Goal: Task Accomplishment & Management: Use online tool/utility

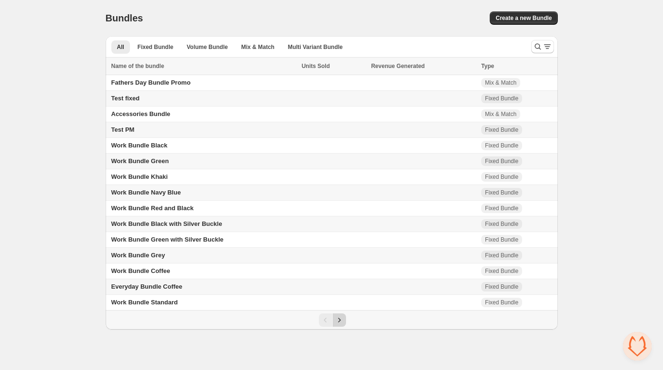
click at [341, 323] on icon "Next" at bounding box center [340, 321] width 10 height 10
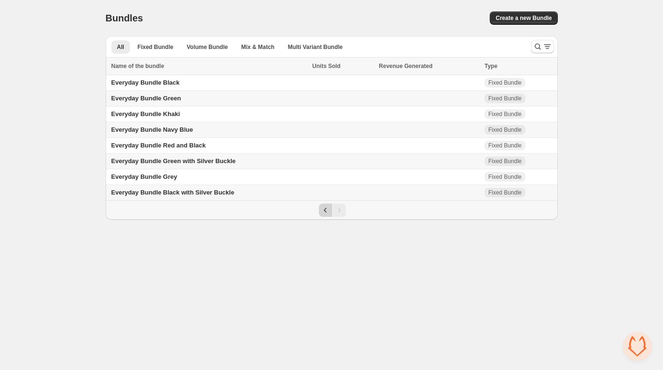
click at [327, 207] on icon "Previous" at bounding box center [326, 211] width 10 height 10
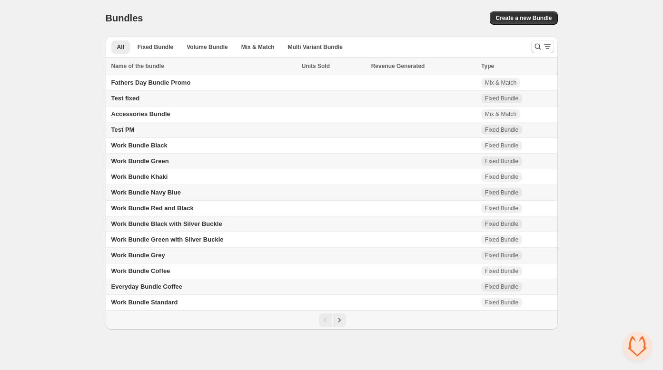
click at [391, 222] on td at bounding box center [424, 225] width 110 height 16
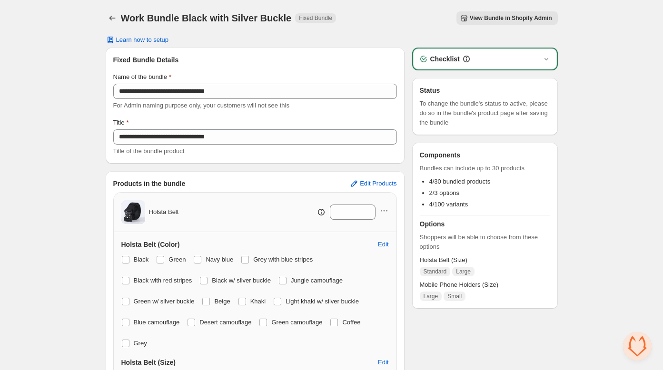
click at [514, 18] on span "View Bundle in Shopify Admin" at bounding box center [511, 18] width 82 height 8
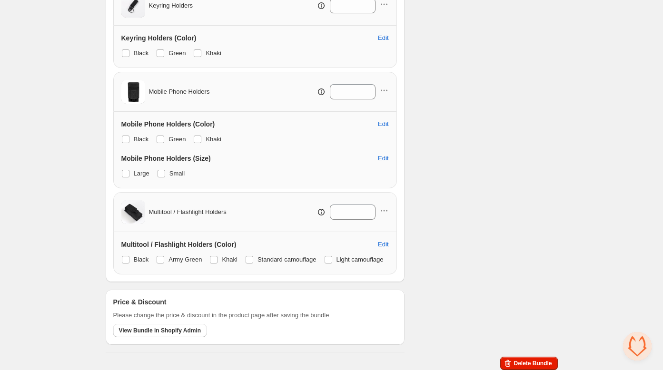
scroll to position [432, 0]
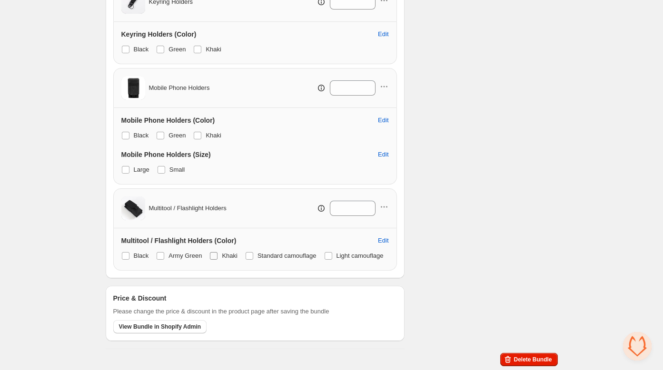
click at [222, 250] on label "Khaki" at bounding box center [224, 256] width 28 height 13
click at [216, 252] on span at bounding box center [214, 256] width 8 height 8
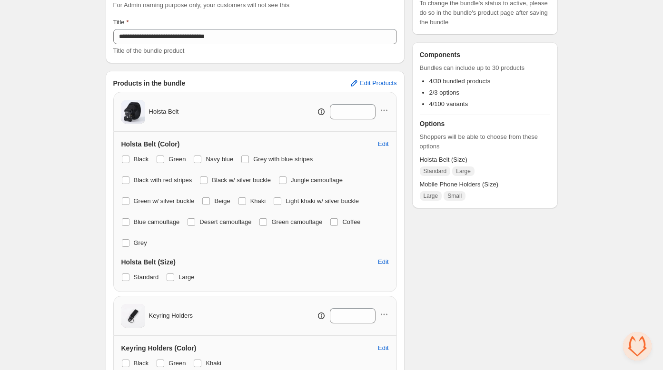
scroll to position [0, 0]
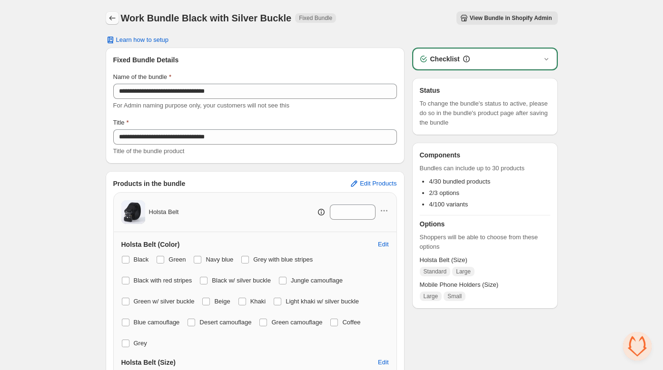
click at [116, 20] on icon "Back" at bounding box center [113, 18] width 10 height 10
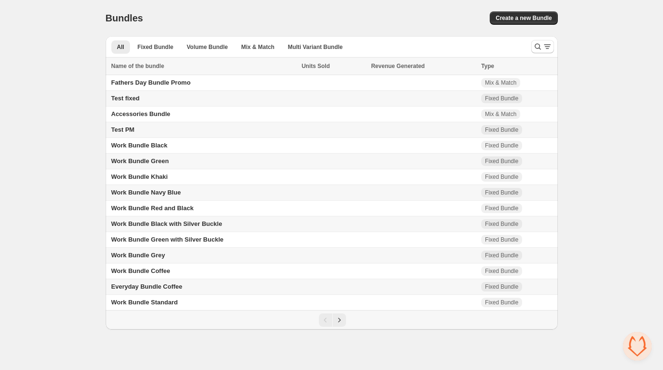
click at [226, 228] on td "Work Bundle Black with Silver Buckle" at bounding box center [202, 225] width 193 height 16
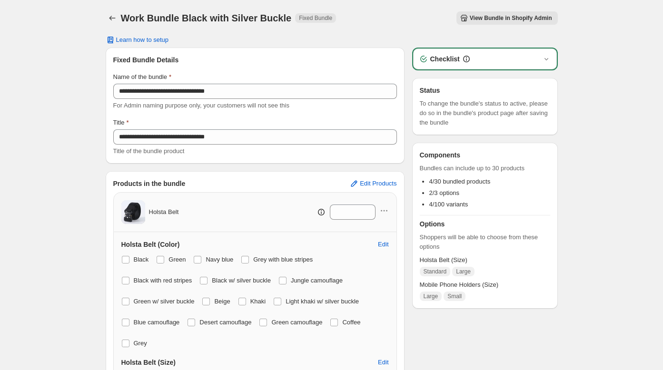
scroll to position [432, 0]
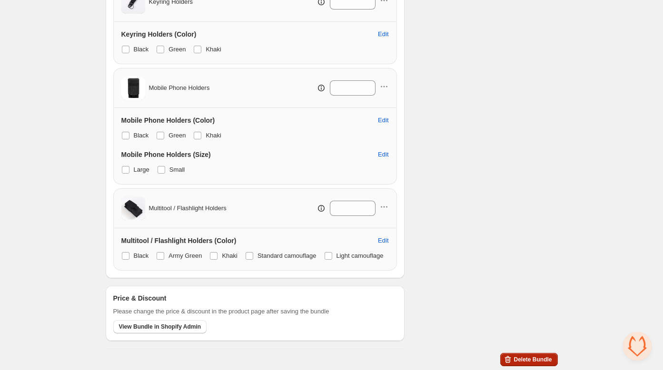
click at [511, 366] on button "Delete Bundle" at bounding box center [528, 359] width 57 height 13
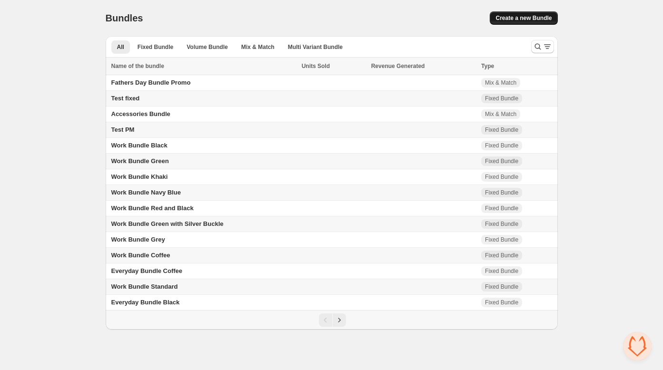
click at [510, 15] on span "Create a new Bundle" at bounding box center [524, 18] width 56 height 8
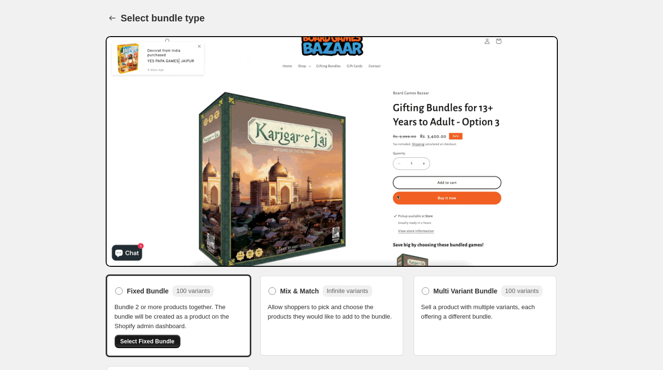
click at [140, 344] on span "Select Fixed Bundle" at bounding box center [147, 342] width 54 height 8
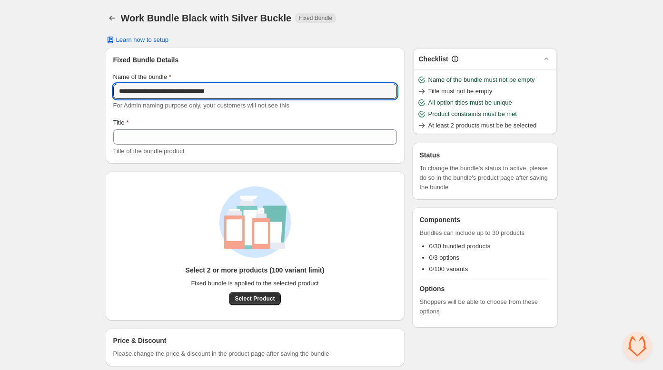
drag, startPoint x: 246, startPoint y: 98, endPoint x: 104, endPoint y: 87, distance: 142.8
click at [103, 87] on div "**********" at bounding box center [331, 191] width 475 height 382
type input "**********"
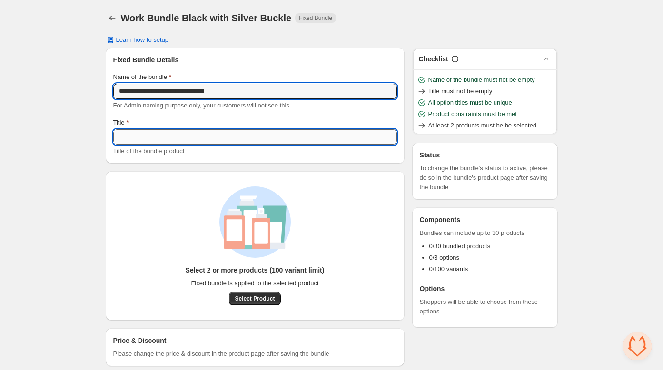
click at [137, 135] on input "Title" at bounding box center [255, 137] width 284 height 15
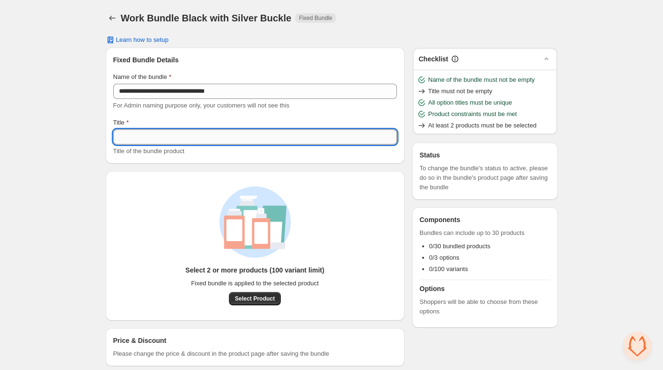
paste input "**********"
type input "**********"
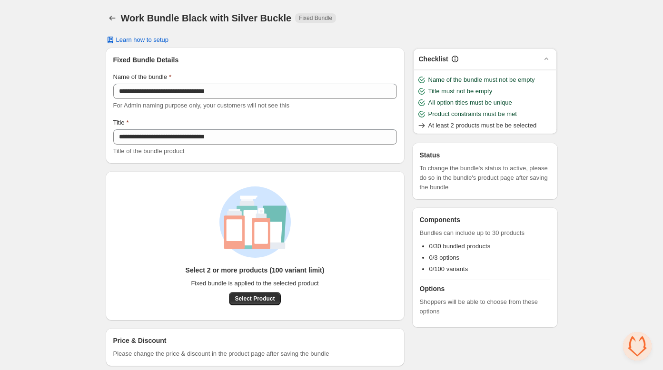
click at [70, 197] on div "**********" at bounding box center [331, 191] width 663 height 382
click at [272, 302] on span "Select Product" at bounding box center [255, 299] width 40 height 8
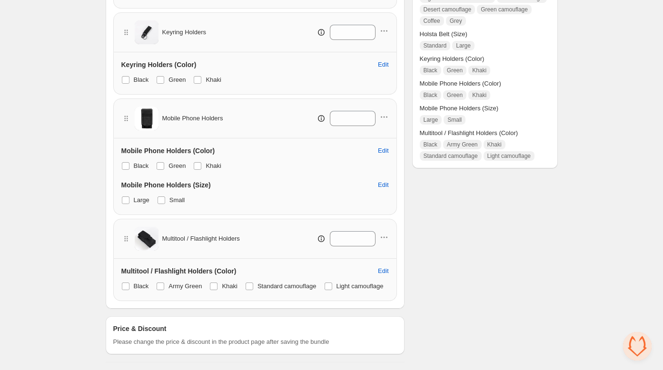
scroll to position [402, 0]
click at [162, 283] on span at bounding box center [161, 287] width 8 height 8
click at [216, 283] on span at bounding box center [214, 287] width 8 height 8
click at [251, 283] on span at bounding box center [250, 287] width 8 height 8
click at [325, 286] on span at bounding box center [329, 287] width 8 height 8
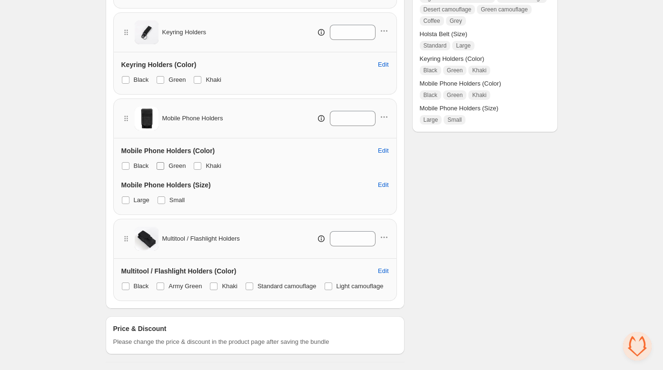
click at [161, 162] on span at bounding box center [161, 166] width 8 height 8
click at [202, 162] on span at bounding box center [197, 166] width 9 height 9
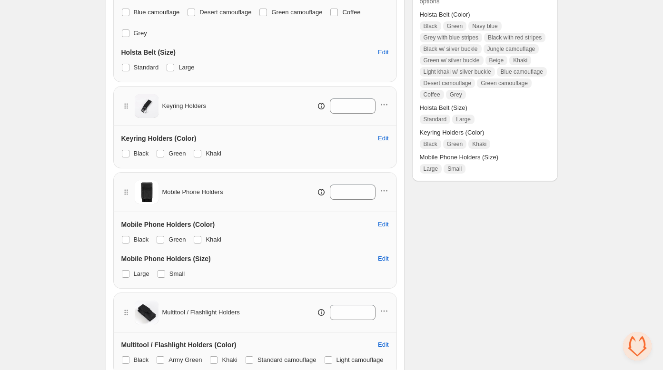
scroll to position [306, 0]
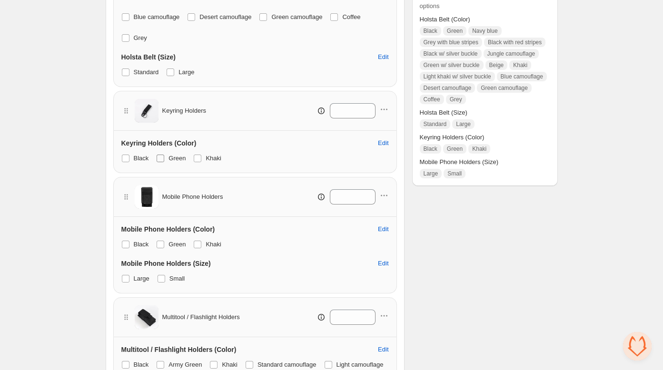
click at [159, 159] on span at bounding box center [161, 159] width 8 height 8
click at [199, 157] on span at bounding box center [198, 159] width 8 height 8
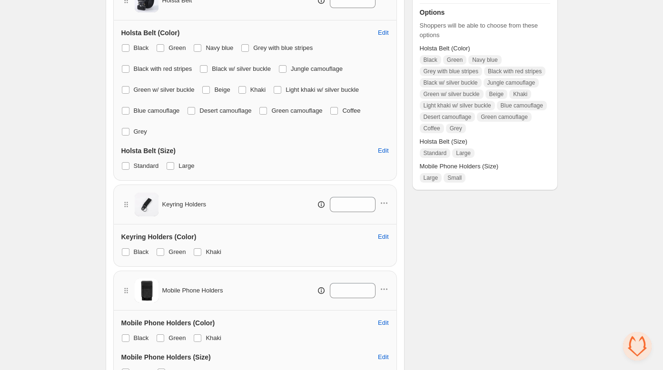
scroll to position [137, 0]
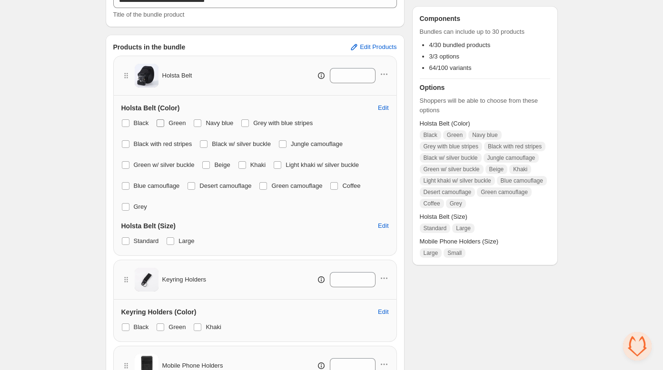
click at [162, 123] on span at bounding box center [161, 124] width 8 height 8
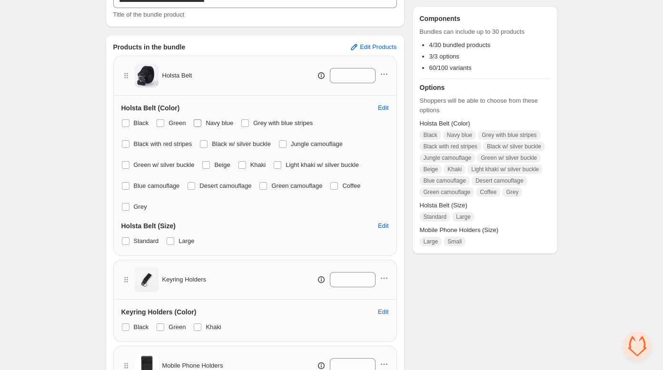
click at [201, 123] on span at bounding box center [198, 124] width 8 height 8
click at [249, 122] on span at bounding box center [245, 124] width 8 height 8
click at [287, 143] on span at bounding box center [283, 144] width 8 height 8
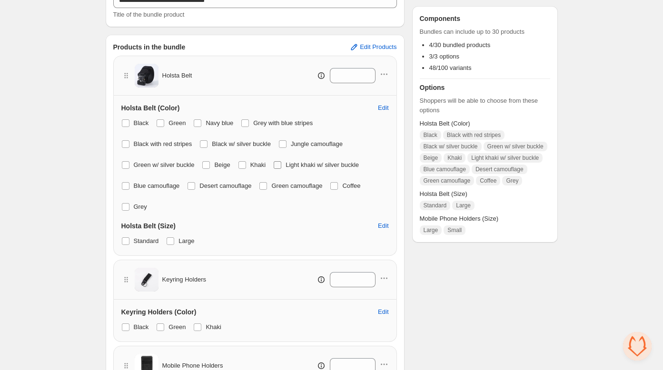
click at [281, 166] on span at bounding box center [278, 165] width 8 height 8
click at [380, 110] on span "Edit" at bounding box center [383, 108] width 10 height 8
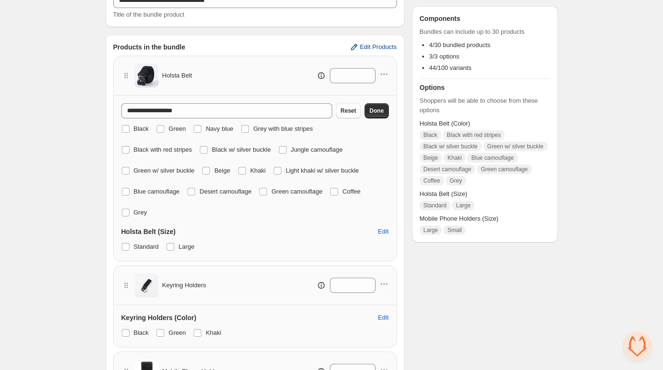
click at [383, 48] on span "Edit Products" at bounding box center [378, 47] width 37 height 8
click at [123, 147] on span at bounding box center [126, 150] width 8 height 8
click at [123, 128] on span at bounding box center [126, 129] width 8 height 8
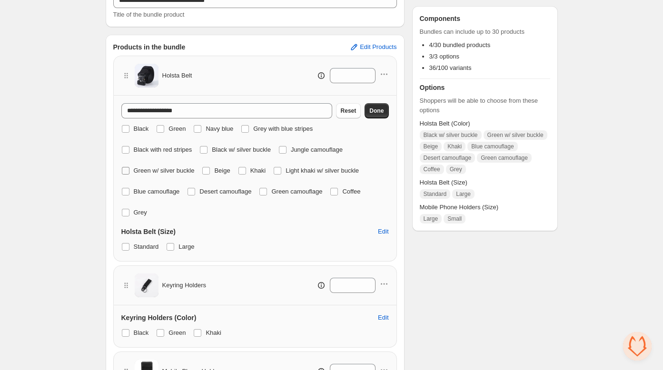
click at [123, 173] on span at bounding box center [126, 171] width 8 height 8
click at [124, 191] on span at bounding box center [126, 192] width 8 height 8
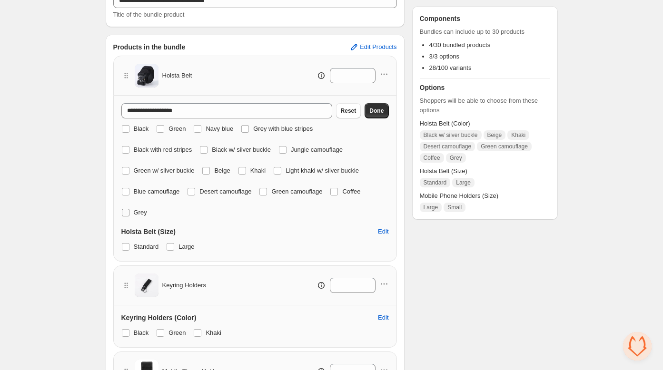
click at [124, 209] on span at bounding box center [126, 213] width 8 height 8
click at [199, 190] on label "Desert camouflage" at bounding box center [219, 191] width 64 height 13
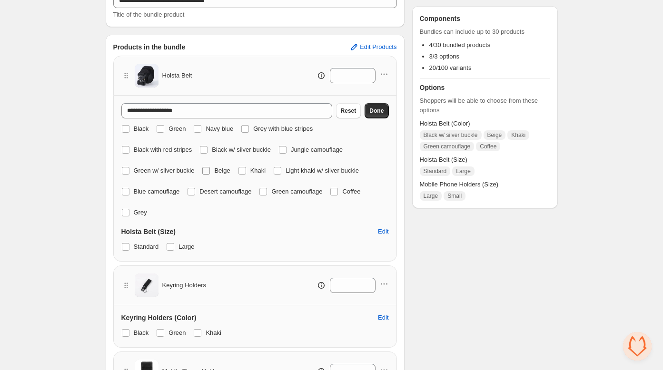
click at [210, 172] on span at bounding box center [206, 171] width 8 height 8
click at [246, 172] on span at bounding box center [243, 171] width 8 height 8
click at [267, 190] on span at bounding box center [264, 192] width 8 height 8
click at [338, 192] on span at bounding box center [334, 192] width 8 height 8
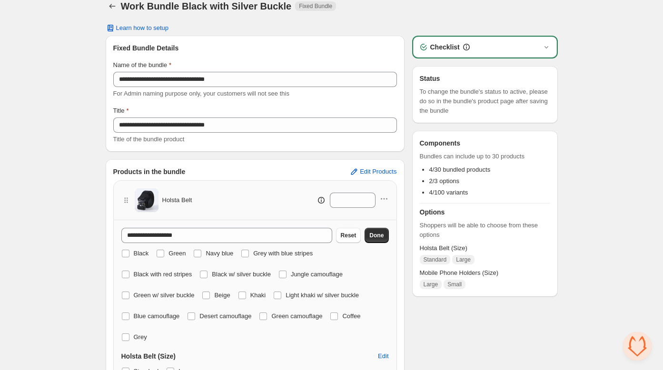
scroll to position [0, 0]
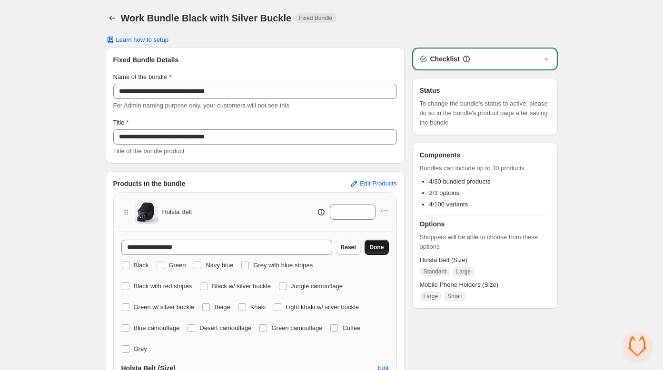
click at [375, 246] on span "Done" at bounding box center [377, 248] width 14 height 8
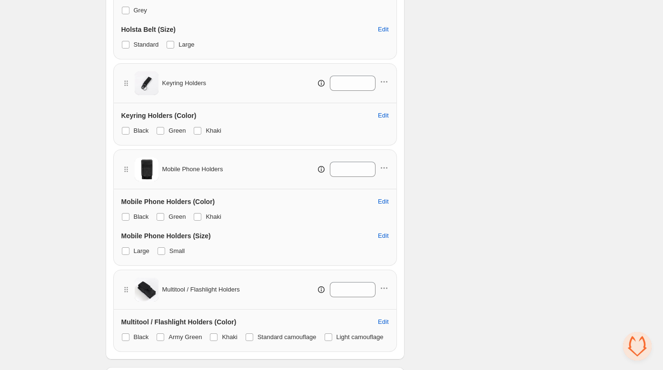
scroll to position [402, 0]
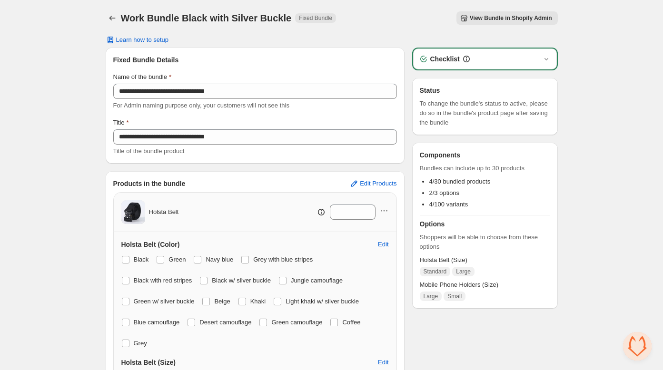
click at [491, 15] on span "View Bundle in Shopify Admin" at bounding box center [511, 18] width 82 height 8
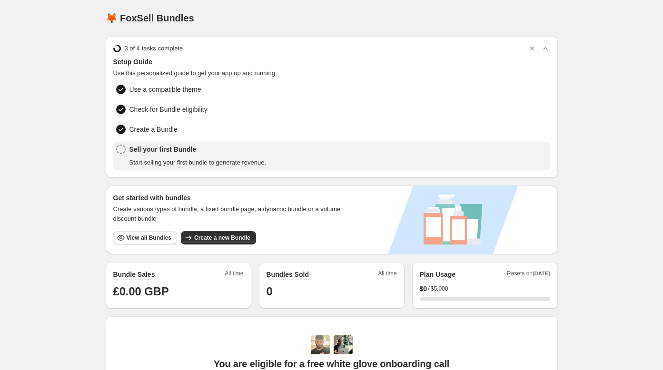
scroll to position [221, 0]
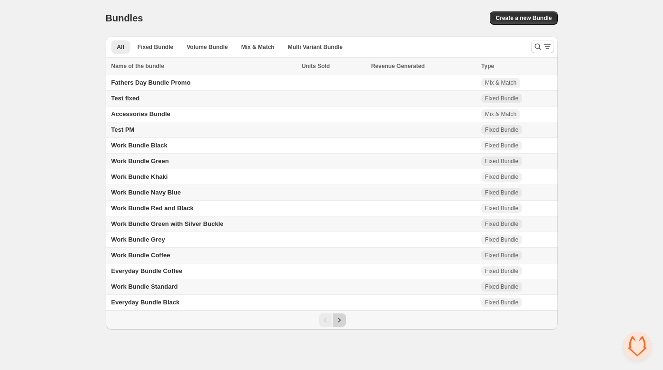
click at [343, 319] on icon "Next" at bounding box center [340, 321] width 10 height 10
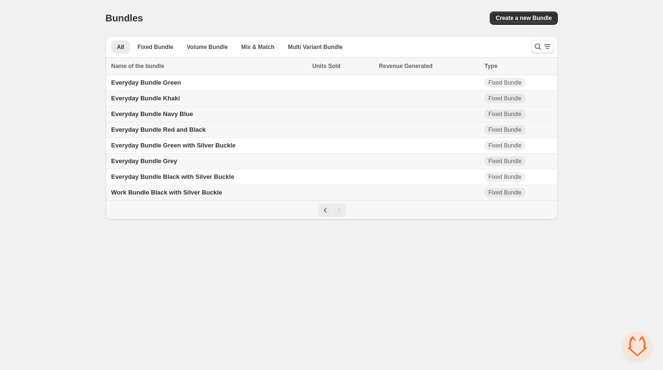
click at [207, 112] on td "Everyday Bundle Navy Blue" at bounding box center [208, 115] width 204 height 16
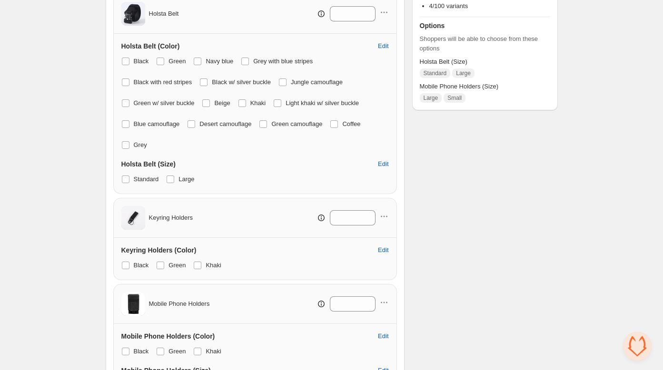
scroll to position [326, 0]
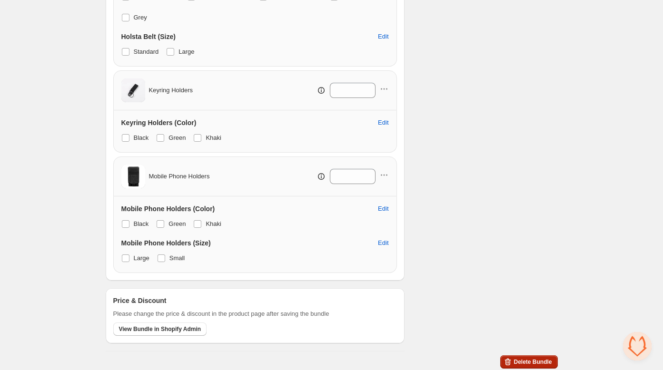
click at [536, 360] on span "Delete Bundle" at bounding box center [533, 363] width 38 height 8
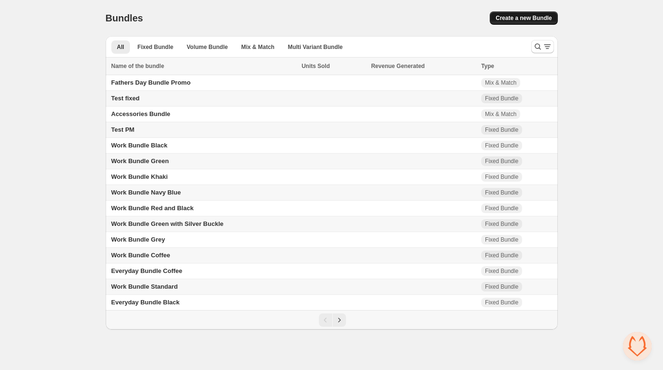
click at [548, 20] on span "Create a new Bundle" at bounding box center [524, 18] width 56 height 8
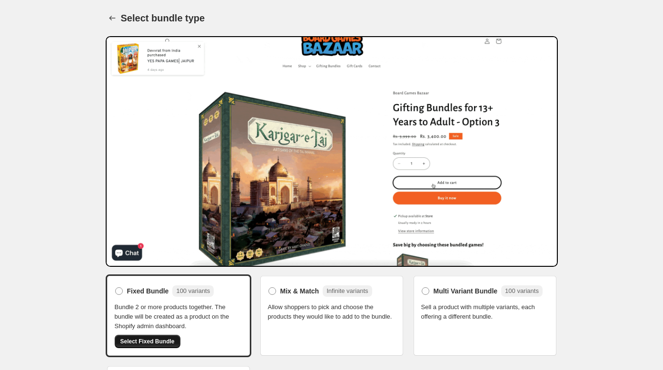
click at [130, 336] on button "Select Fixed Bundle" at bounding box center [148, 341] width 66 height 13
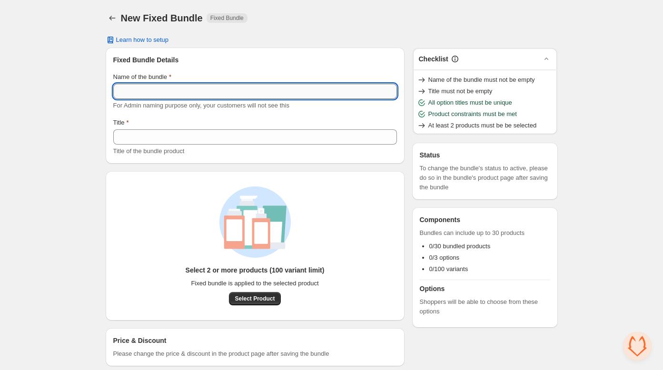
click at [152, 86] on input "Name of the bundle" at bounding box center [255, 91] width 284 height 15
type input "**********"
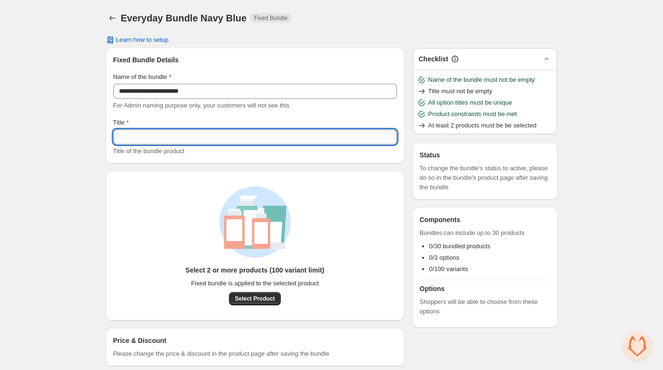
click at [156, 140] on input "Title" at bounding box center [255, 137] width 284 height 15
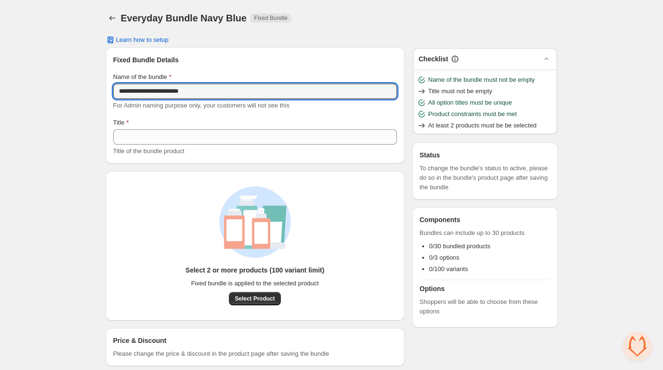
drag, startPoint x: 209, startPoint y: 91, endPoint x: 103, endPoint y: 86, distance: 106.3
click at [103, 86] on div "**********" at bounding box center [331, 191] width 475 height 382
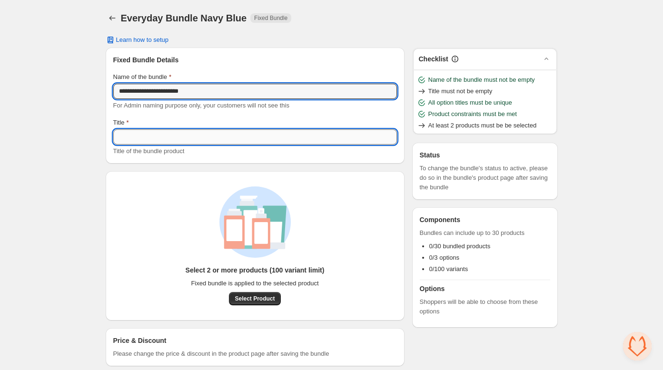
click at [173, 141] on input "Title" at bounding box center [255, 137] width 284 height 15
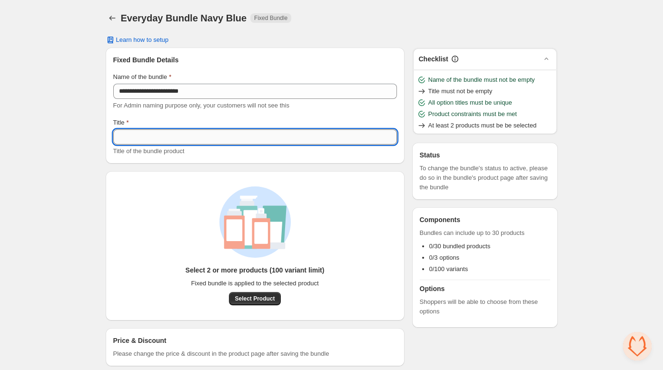
paste input "**********"
type input "**********"
click at [258, 301] on span "Select Product" at bounding box center [255, 299] width 40 height 8
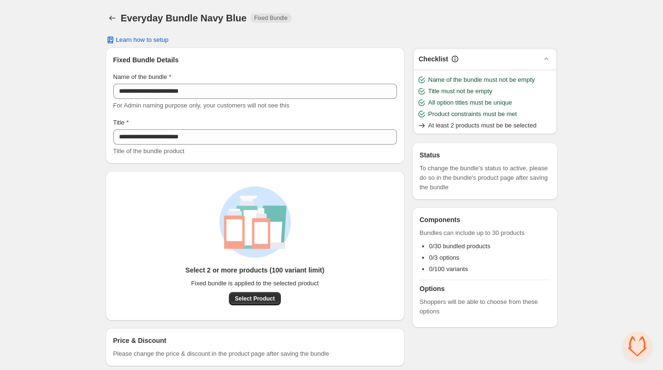
scroll to position [11, 0]
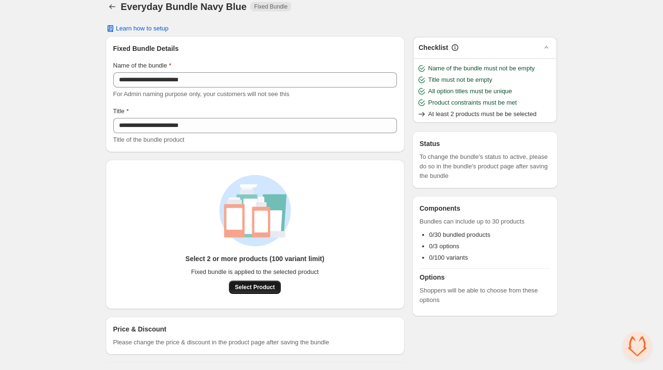
click at [253, 282] on button "Select Product" at bounding box center [254, 287] width 51 height 13
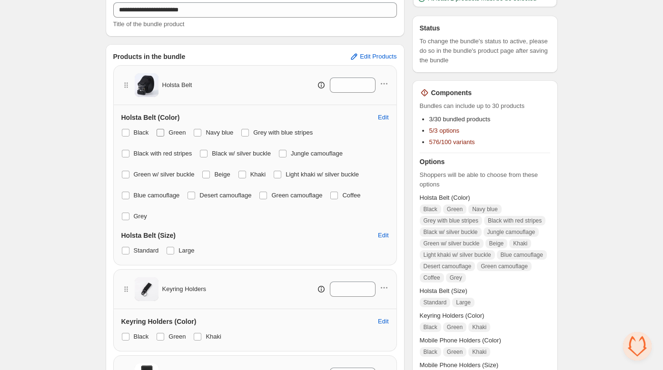
scroll to position [129, 0]
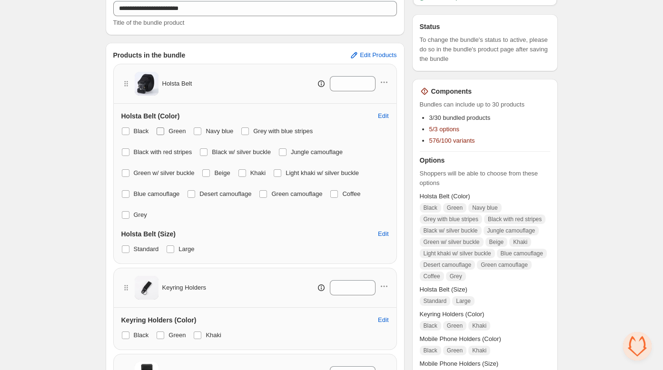
click at [160, 132] on span at bounding box center [161, 132] width 8 height 8
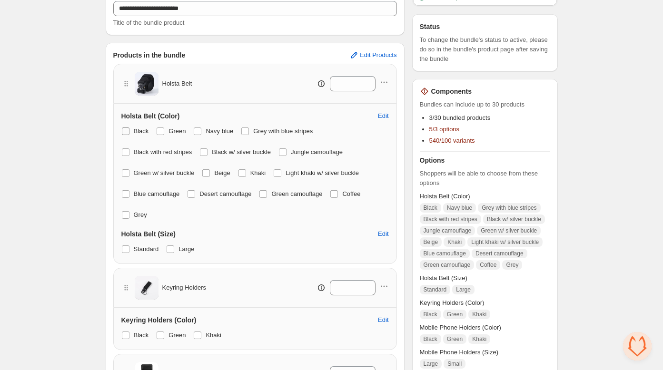
click at [128, 130] on span at bounding box center [126, 132] width 8 height 8
click at [127, 146] on label "Black with red stripes" at bounding box center [156, 152] width 71 height 13
click at [127, 177] on span at bounding box center [125, 173] width 9 height 9
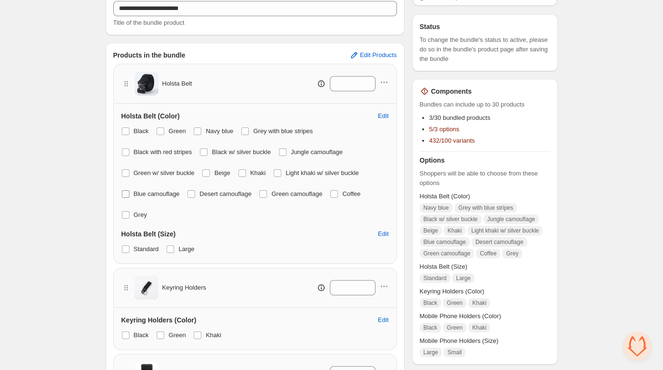
click at [125, 192] on span at bounding box center [126, 194] width 8 height 8
click at [125, 213] on span at bounding box center [126, 215] width 8 height 8
click at [191, 191] on span at bounding box center [192, 194] width 8 height 8
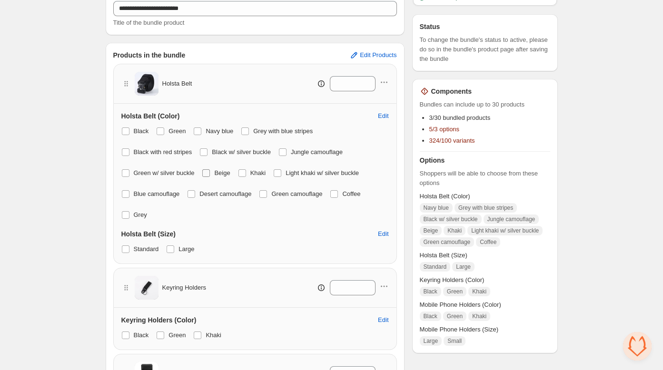
click at [210, 171] on span at bounding box center [206, 174] width 8 height 8
click at [208, 152] on span at bounding box center [204, 153] width 8 height 8
click at [246, 172] on span at bounding box center [243, 174] width 8 height 8
click at [267, 191] on span at bounding box center [264, 194] width 8 height 8
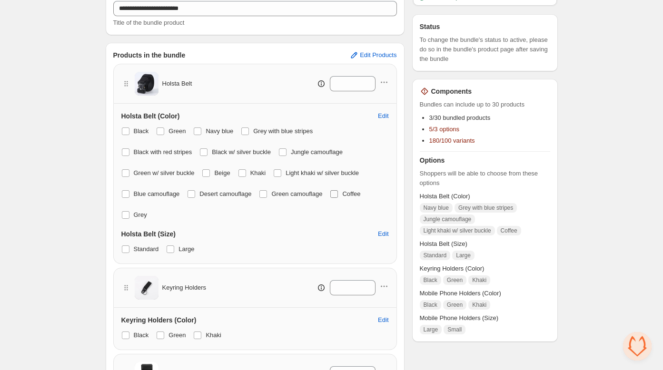
click at [338, 195] on span at bounding box center [334, 194] width 8 height 8
click at [281, 173] on span at bounding box center [278, 174] width 8 height 8
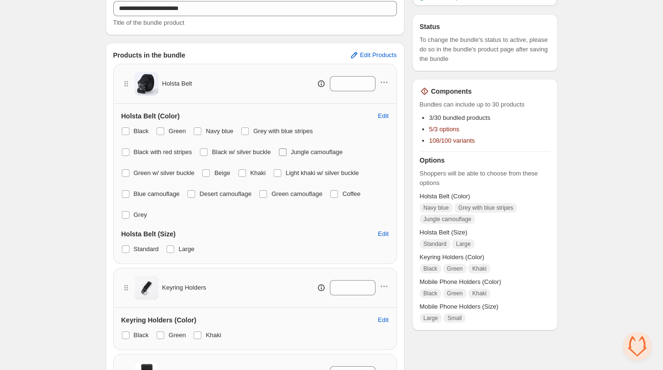
click at [287, 151] on span at bounding box center [283, 153] width 8 height 8
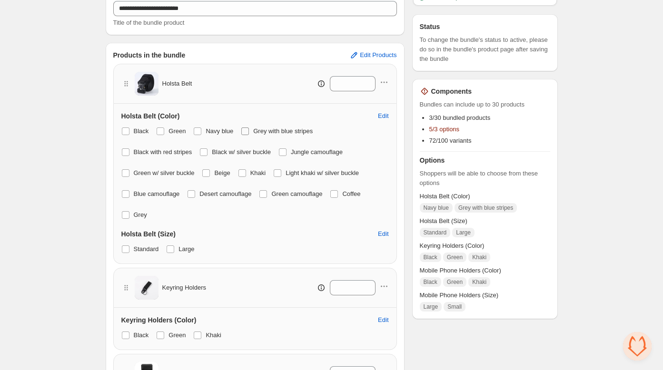
click at [248, 130] on span at bounding box center [245, 132] width 8 height 8
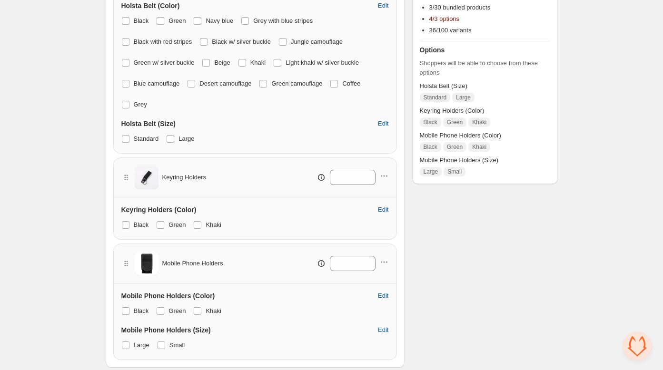
scroll to position [296, 0]
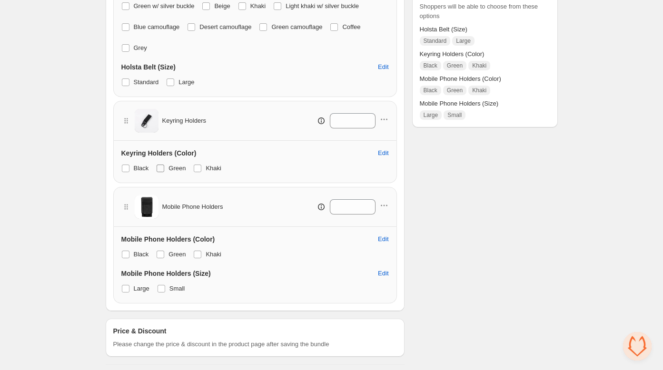
click at [163, 167] on span at bounding box center [161, 169] width 8 height 8
click at [201, 165] on span at bounding box center [198, 169] width 8 height 8
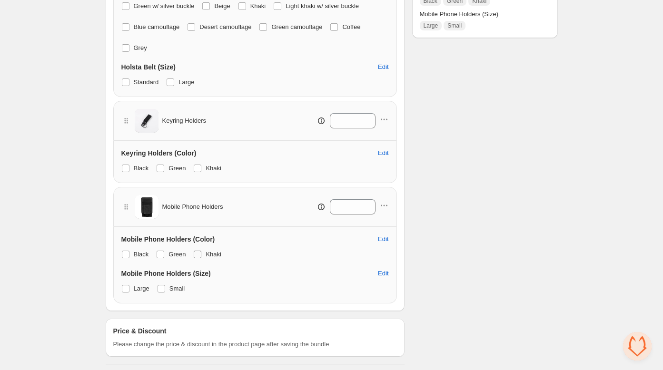
click at [204, 255] on label "Khaki" at bounding box center [207, 254] width 28 height 13
click at [159, 253] on span at bounding box center [161, 255] width 8 height 8
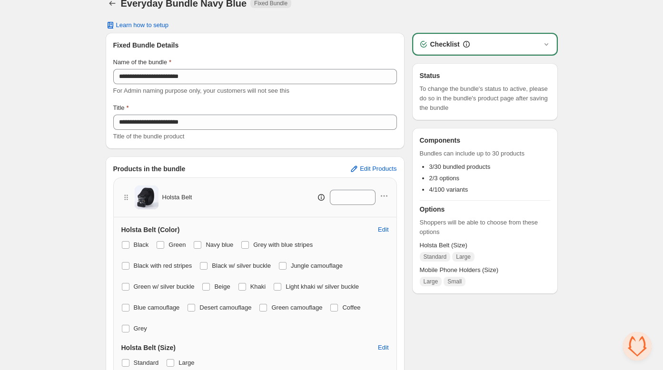
scroll to position [0, 0]
